Goal: Transaction & Acquisition: Purchase product/service

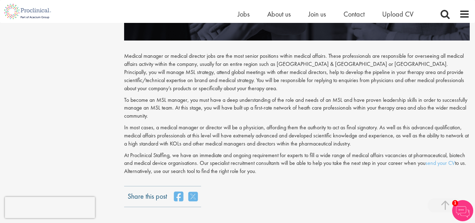
scroll to position [881, 0]
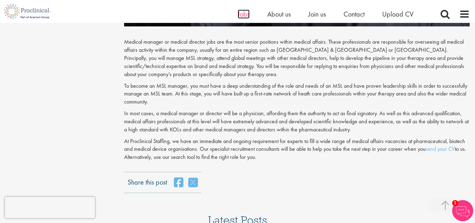
click at [238, 14] on span "Jobs" at bounding box center [244, 13] width 12 height 9
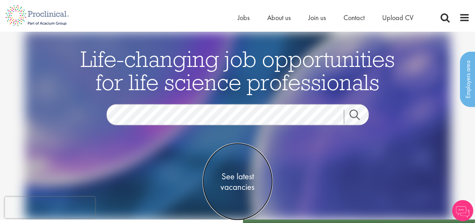
click at [242, 175] on span "See latest vacancies" at bounding box center [238, 181] width 70 height 21
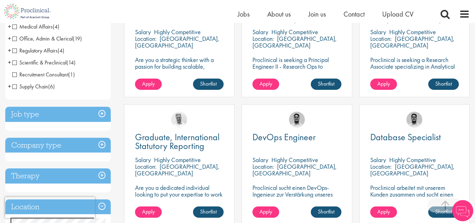
scroll to position [197, 0]
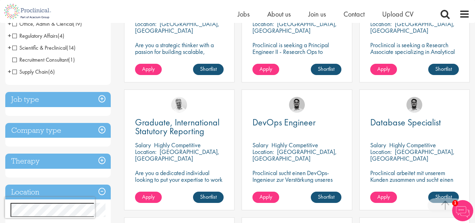
click at [101, 99] on h3 "Job type" at bounding box center [57, 99] width 105 height 15
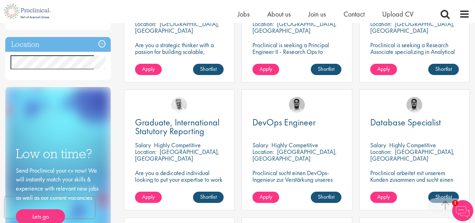
scroll to position [197, 0]
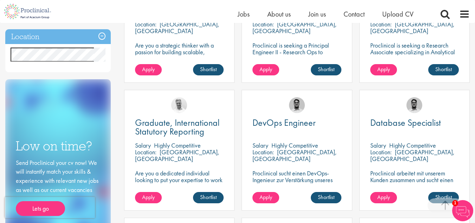
click at [10, 118] on div "Low on time? Send Proclinical your cv now! We will instantly match your skills …" at bounding box center [57, 171] width 105 height 184
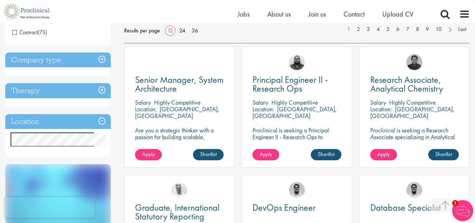
scroll to position [113, 0]
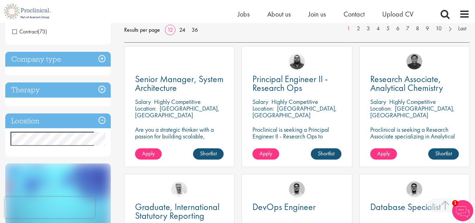
click at [43, 86] on h3 "Therapy" at bounding box center [57, 89] width 105 height 15
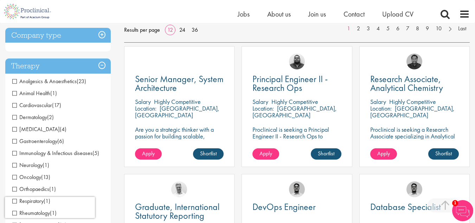
click at [74, 68] on h3 "Therapy" at bounding box center [57, 65] width 105 height 15
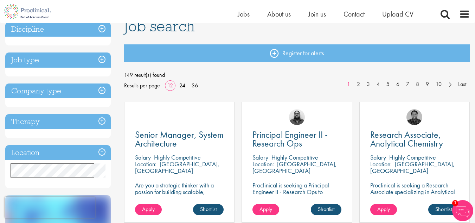
scroll to position [56, 0]
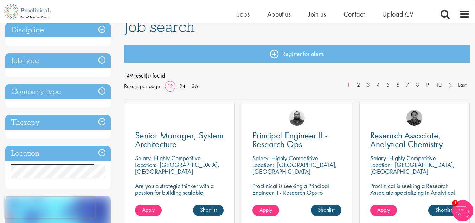
click at [102, 57] on h3 "Job type" at bounding box center [57, 60] width 105 height 15
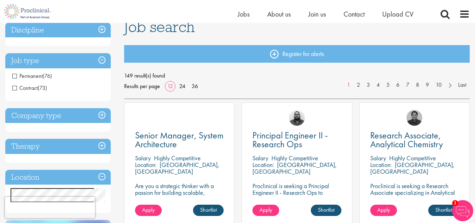
click at [101, 115] on h3 "Company type" at bounding box center [57, 115] width 105 height 15
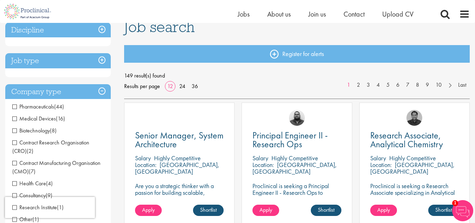
click at [103, 90] on h3 "Company type" at bounding box center [57, 91] width 105 height 15
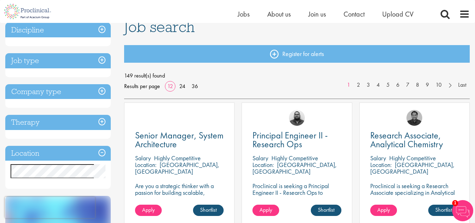
click at [115, 111] on div "Discipline Biometrics (1) - + Statistics (1) Business Development (14) - + Lice…" at bounding box center [59, 199] width 119 height 361
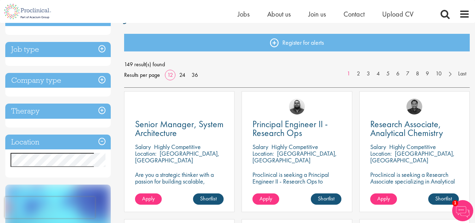
scroll to position [70, 0]
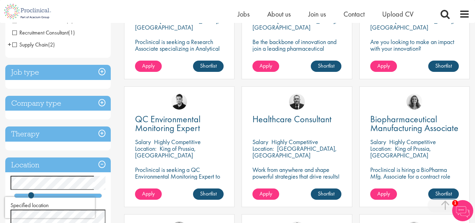
scroll to position [211, 0]
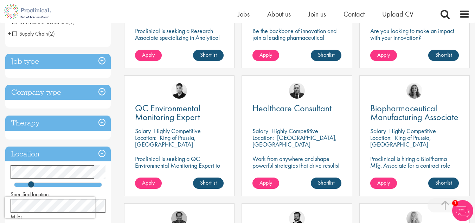
click at [240, 102] on div "Healthcare Consultant Salary Highly Competitive Location: Wilmington, USA Work …" at bounding box center [296, 139] width 117 height 128
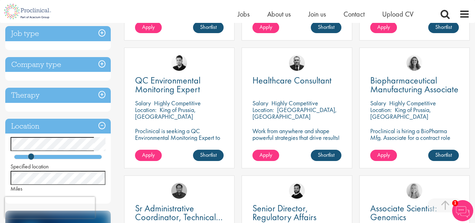
scroll to position [239, 0]
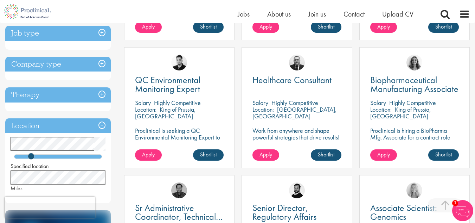
click at [357, 110] on div "Biopharmaceutical Manufacturing Associate Salary Highly Competitive Location: K…" at bounding box center [414, 111] width 117 height 128
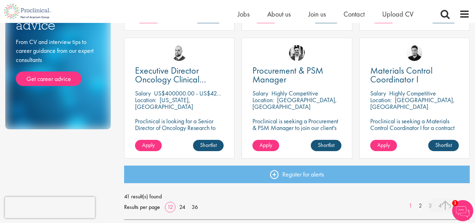
scroll to position [506, 0]
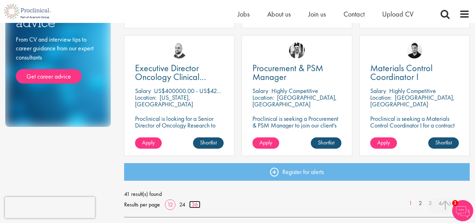
click at [195, 205] on link "36" at bounding box center [194, 203] width 11 height 7
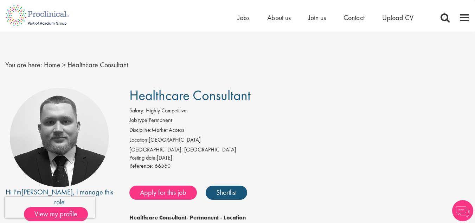
click at [264, 128] on li "Discipline: Market Access" at bounding box center [299, 131] width 340 height 10
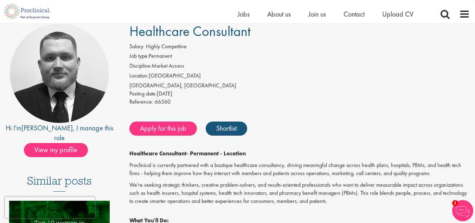
scroll to position [56, 0]
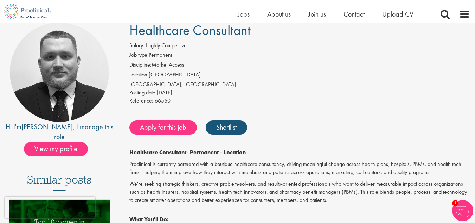
click at [342, 44] on div "Salary: Highly Competitive" at bounding box center [299, 46] width 340 height 10
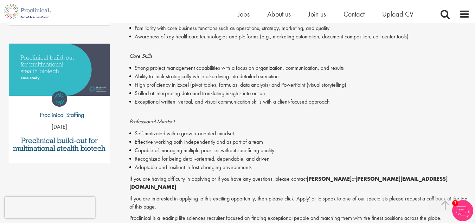
scroll to position [391, 0]
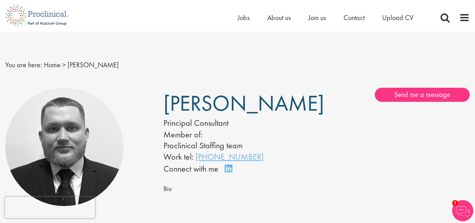
click at [317, 98] on div "Send me a message Message me First name Last name Email address Telephone Messa…" at bounding box center [396, 95] width 158 height 14
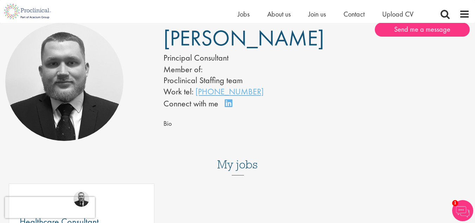
scroll to position [54, 0]
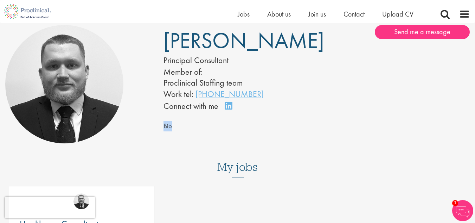
drag, startPoint x: 180, startPoint y: 135, endPoint x: 194, endPoint y: 111, distance: 27.1
click at [194, 111] on div "[PERSON_NAME] Principal Consultant Member of: Proclinical Staffing team Work te…" at bounding box center [316, 83] width 317 height 117
click at [194, 111] on div "Connect on LinkedIn" at bounding box center [199, 106] width 73 height 12
click at [226, 109] on link "Connect on LinkedIn" at bounding box center [231, 109] width 12 height 0
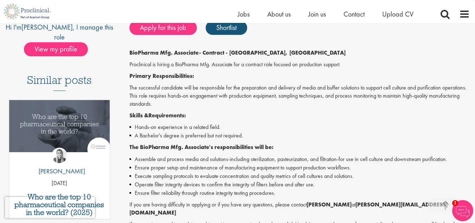
scroll to position [194, 0]
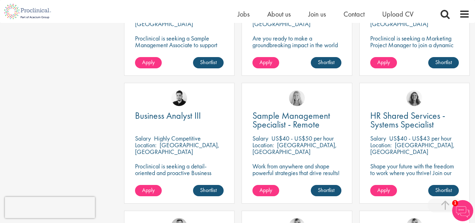
scroll to position [1111, 0]
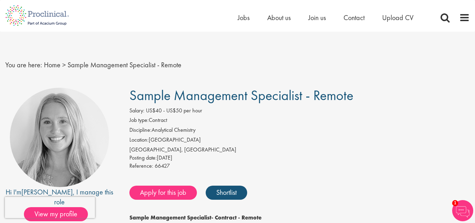
click at [251, 100] on span "Sample Management Specialist - Remote" at bounding box center [241, 95] width 224 height 18
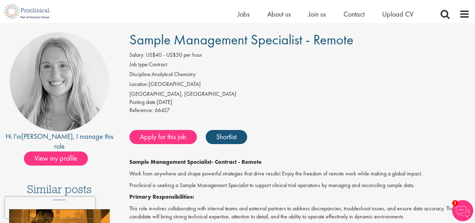
scroll to position [84, 0]
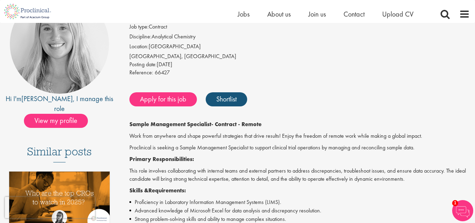
click at [154, 99] on link "Apply for this job" at bounding box center [163, 99] width 68 height 14
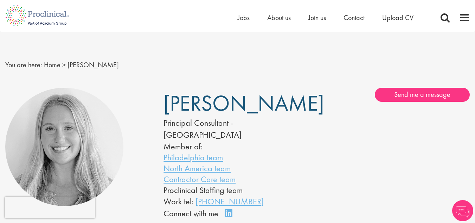
click at [317, 131] on div "[PERSON_NAME] Principal Consultant - [GEOGRAPHIC_DATA] Member of: Philadelphia …" at bounding box center [316, 154] width 317 height 132
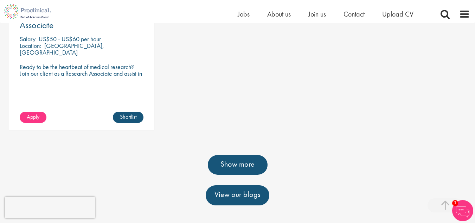
scroll to position [548, 0]
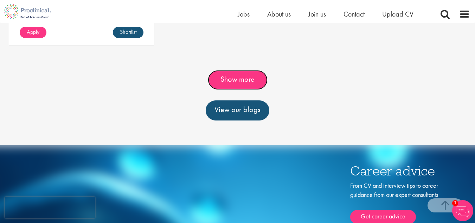
click at [231, 85] on link "Show more" at bounding box center [238, 80] width 60 height 20
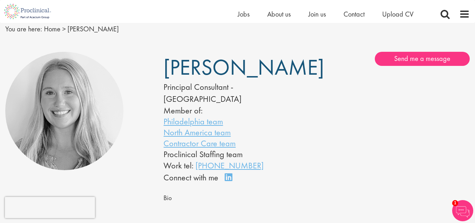
scroll to position [28, 0]
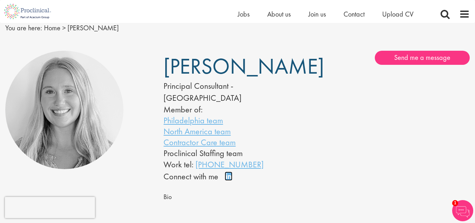
click at [227, 179] on link "Connect on LinkedIn" at bounding box center [231, 179] width 12 height 0
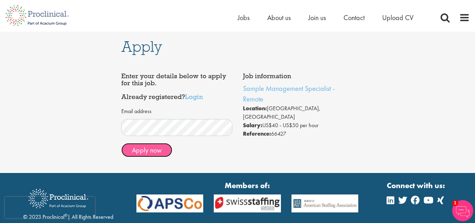
click at [129, 152] on button "Apply now" at bounding box center [146, 150] width 51 height 14
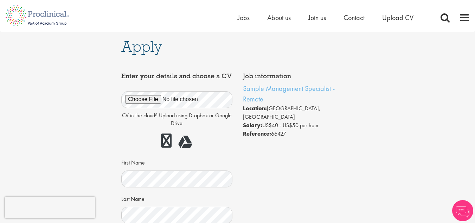
click at [58, 109] on div "Apply Job information Sample Management Specialist - Remote Location: [GEOGRAPH…" at bounding box center [238, 201] width 486 height 338
